Goal: Information Seeking & Learning: Learn about a topic

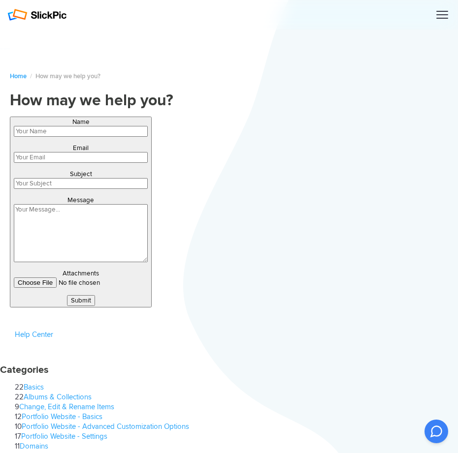
type input "ybEAsORoaGm"
type input "umipexotoj153@gmail.com"
